Goal: Information Seeking & Learning: Learn about a topic

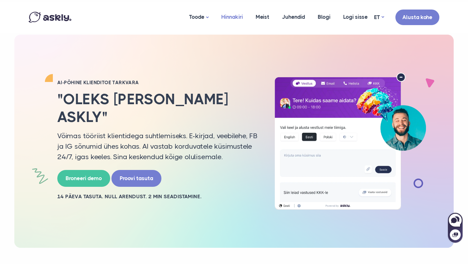
click at [238, 16] on link "Hinnakiri" at bounding box center [232, 17] width 34 height 31
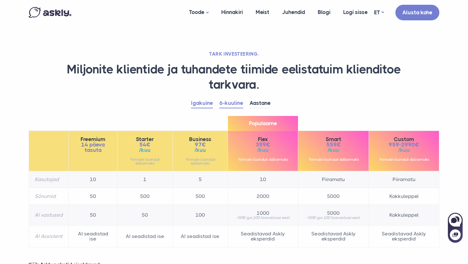
click at [208, 102] on link "Igakuine" at bounding box center [202, 104] width 22 height 10
click at [239, 110] on div "Igakuine 6-kuuline Aastane Freemium 14 päeva tasuta 10" at bounding box center [234, 177] width 420 height 156
click at [234, 106] on link "6-kuuline" at bounding box center [231, 104] width 24 height 10
click at [205, 102] on link "Igakuine" at bounding box center [202, 104] width 22 height 10
click at [228, 103] on link "6-kuuline" at bounding box center [231, 104] width 24 height 10
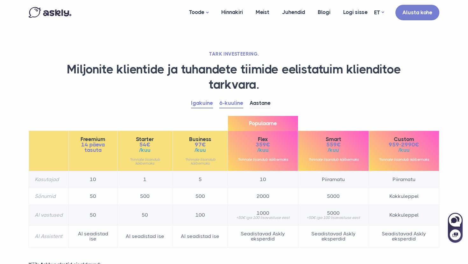
click at [212, 103] on link "Igakuine" at bounding box center [202, 104] width 22 height 10
click at [227, 103] on link "6-kuuline" at bounding box center [231, 104] width 24 height 10
click at [215, 106] on li "Igakuine" at bounding box center [205, 104] width 28 height 10
click at [204, 103] on link "Igakuine" at bounding box center [202, 104] width 22 height 10
click at [218, 104] on li "Igakuine" at bounding box center [205, 104] width 28 height 10
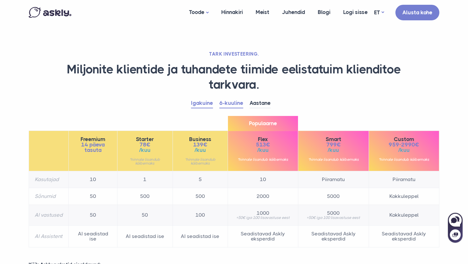
click at [226, 103] on link "6-kuuline" at bounding box center [231, 104] width 24 height 10
click at [209, 103] on link "Igakuine" at bounding box center [202, 104] width 22 height 10
